Goal: Information Seeking & Learning: Check status

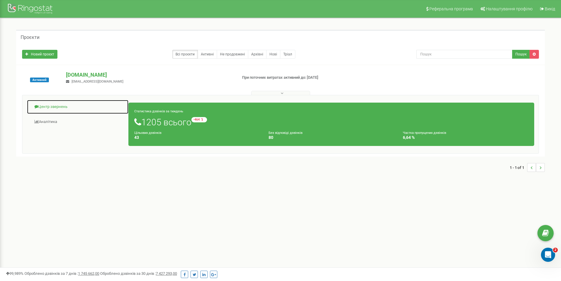
click at [60, 105] on link "Центр звернень" at bounding box center [78, 107] width 102 height 14
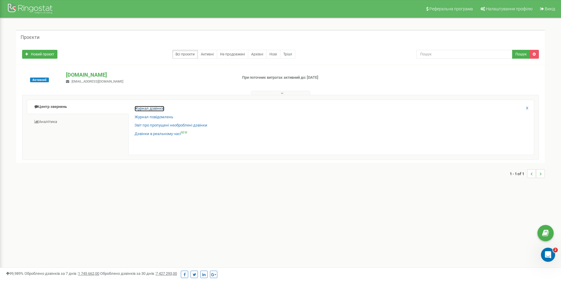
click at [155, 109] on link "Журнал дзвінків" at bounding box center [150, 109] width 30 height 6
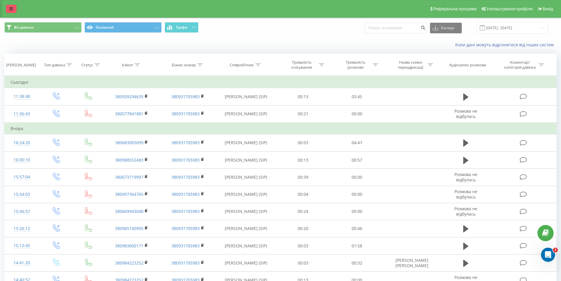
click at [9, 8] on icon at bounding box center [11, 9] width 4 height 4
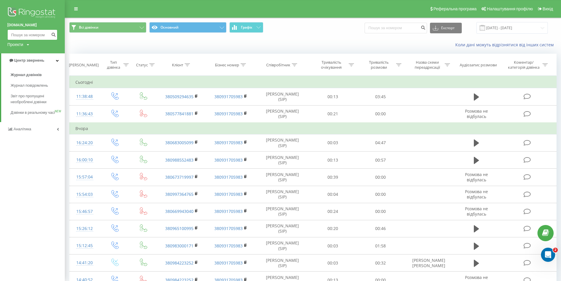
click at [39, 35] on input at bounding box center [32, 34] width 50 height 11
paste input "0675754754"
type input "0675754754"
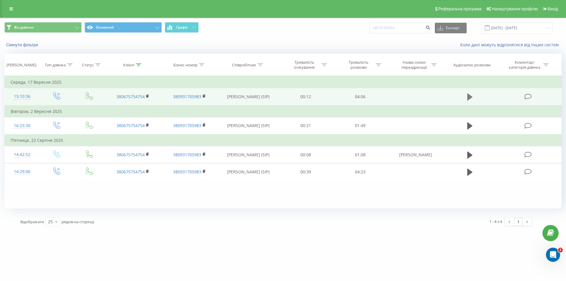
click at [469, 96] on icon at bounding box center [469, 96] width 5 height 7
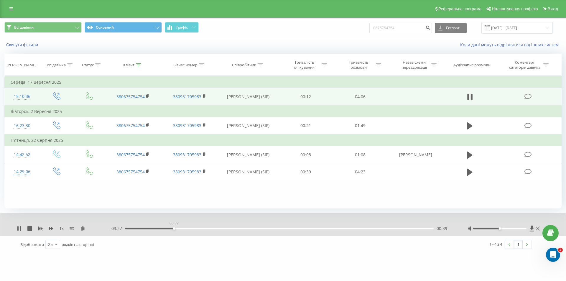
drag, startPoint x: 128, startPoint y: 229, endPoint x: 174, endPoint y: 230, distance: 46.0
click at [174, 230] on div "- 03:27 00:39 00:39" at bounding box center [281, 228] width 343 height 6
click at [538, 226] on icon at bounding box center [538, 228] width 4 height 5
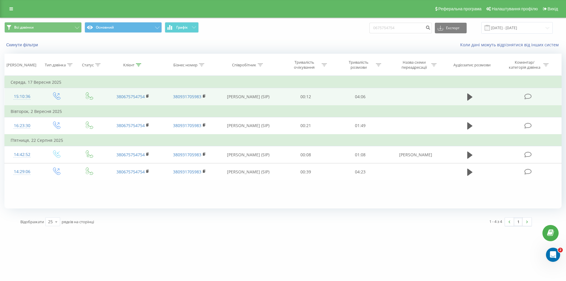
click at [235, 264] on div "[DOMAIN_NAME] 0675754754 Проекти [DOMAIN_NAME] Центр звернень Журнал дзвінків Ж…" at bounding box center [283, 140] width 566 height 281
drag, startPoint x: 123, startPoint y: 229, endPoint x: 127, endPoint y: 229, distance: 4.2
click at [123, 229] on div "Відображати 25 10 25 50 100 рядків на сторінці" at bounding box center [146, 221] width 260 height 17
click at [205, 263] on div "[DOMAIN_NAME] 0675754754 Проекти [DOMAIN_NAME] Центр звернень Журнал дзвінків Ж…" at bounding box center [283, 140] width 566 height 281
click at [440, 254] on div "[DOMAIN_NAME] 0675754754 Проекти [DOMAIN_NAME] Центр звернень Журнал дзвінків Ж…" at bounding box center [283, 140] width 566 height 281
